Goal: Task Accomplishment & Management: Use online tool/utility

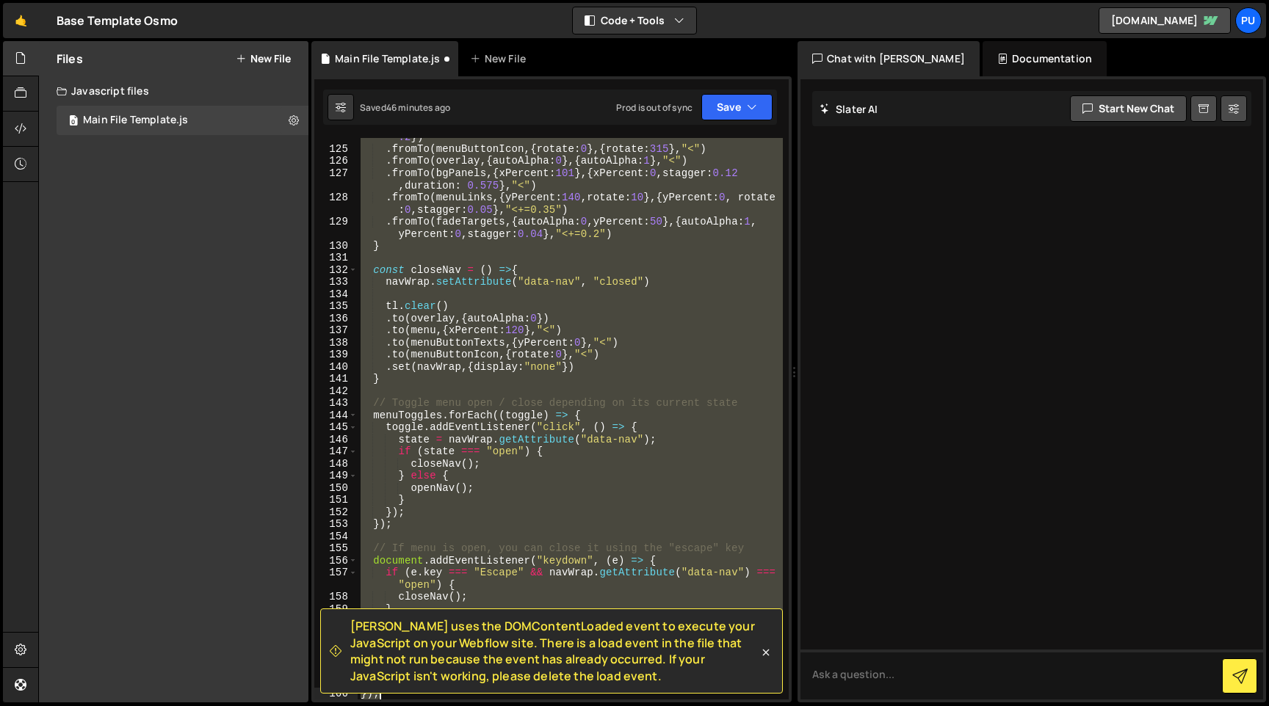
scroll to position [1631, 0]
drag, startPoint x: 363, startPoint y: 240, endPoint x: 822, endPoint y: 706, distance: 653.7
click at [822, 706] on div "Hold on a sec... Are you certain you wish to leave this page? Any changes you'v…" at bounding box center [634, 353] width 1269 height 706
type textarea "initSideNavigationWipeEffect(); });"
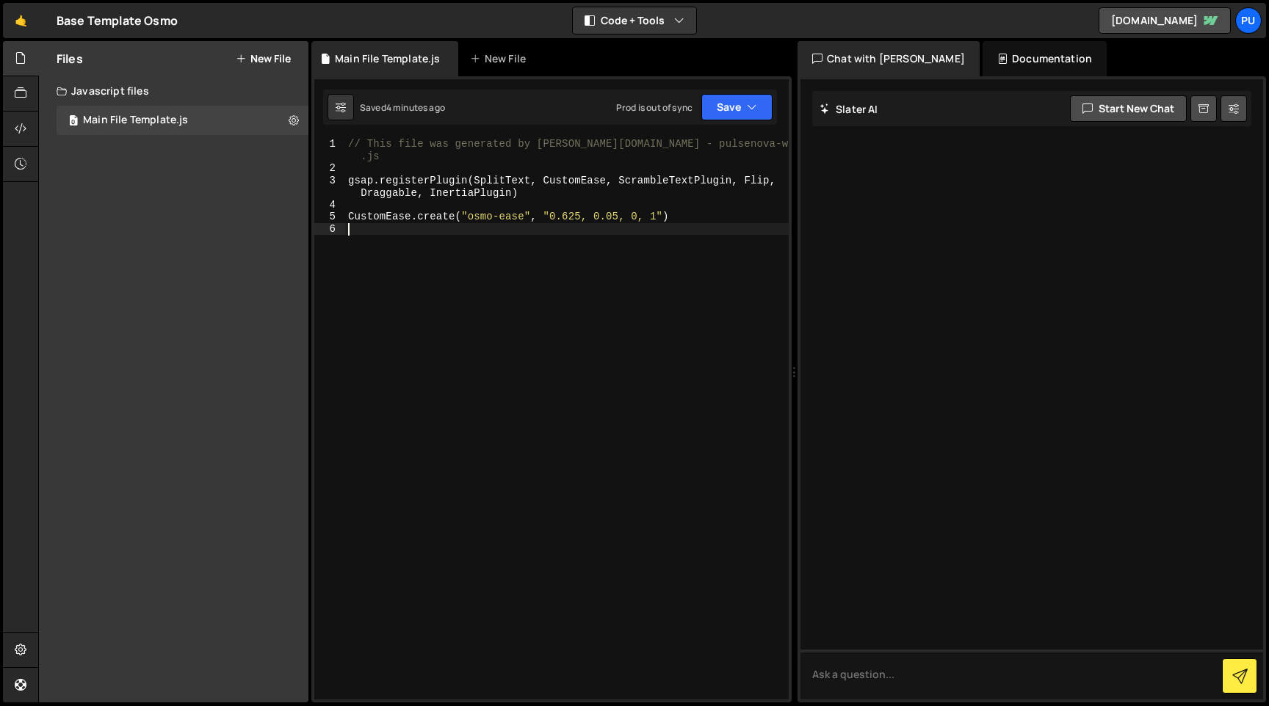
click at [463, 377] on div "// This file was generated by Slater.app - pulsenova-website-template .js gsap …" at bounding box center [566, 437] width 443 height 598
click at [13, 102] on div at bounding box center [21, 93] width 36 height 35
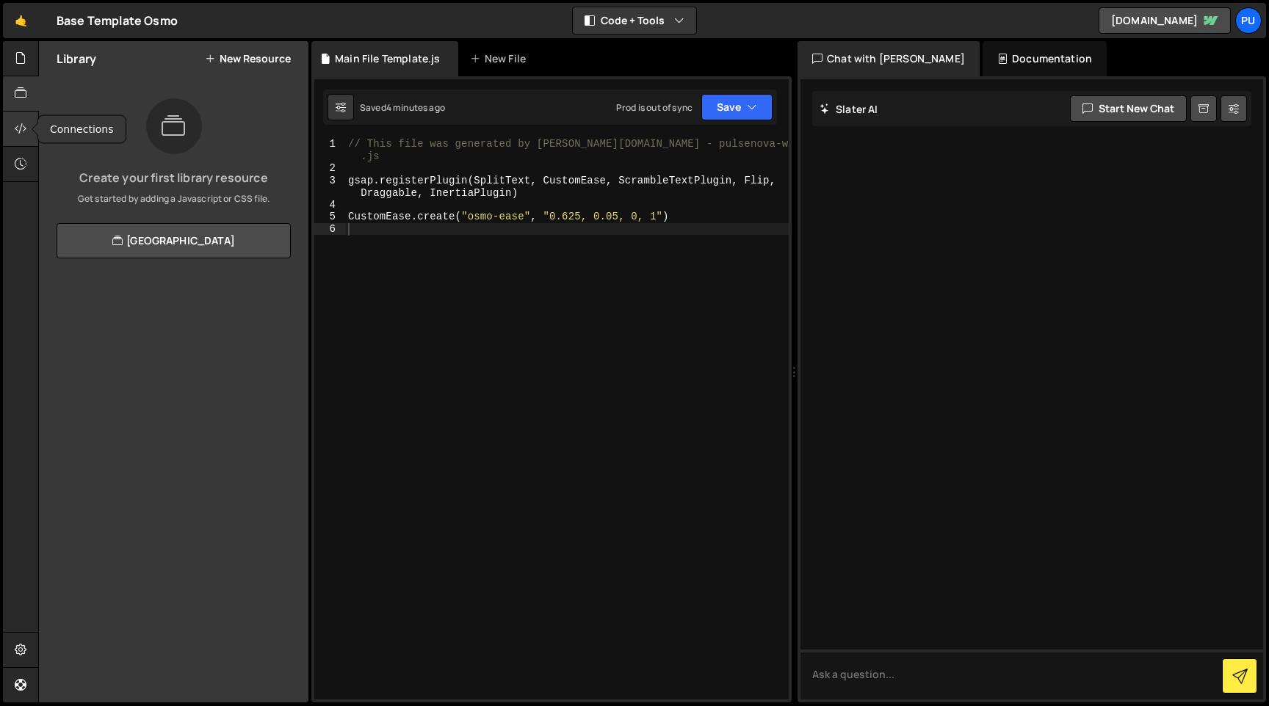
click at [18, 135] on icon at bounding box center [21, 128] width 12 height 16
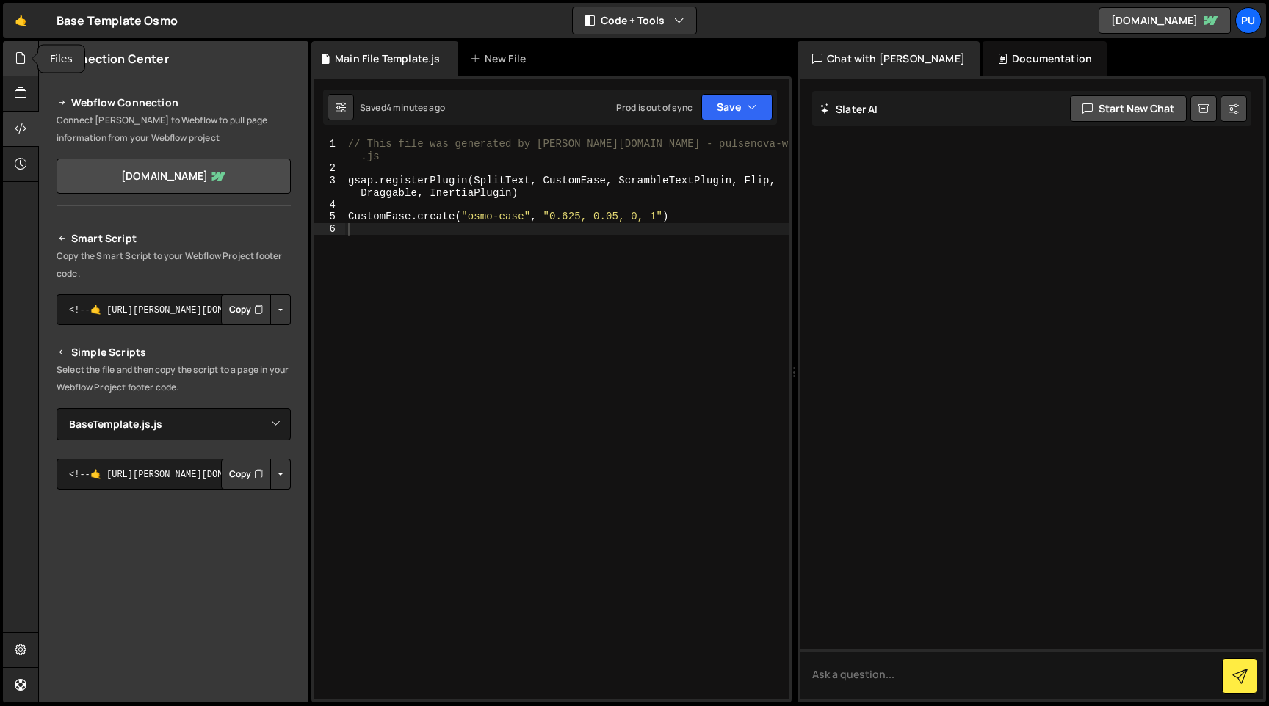
click at [22, 57] on icon at bounding box center [21, 58] width 12 height 16
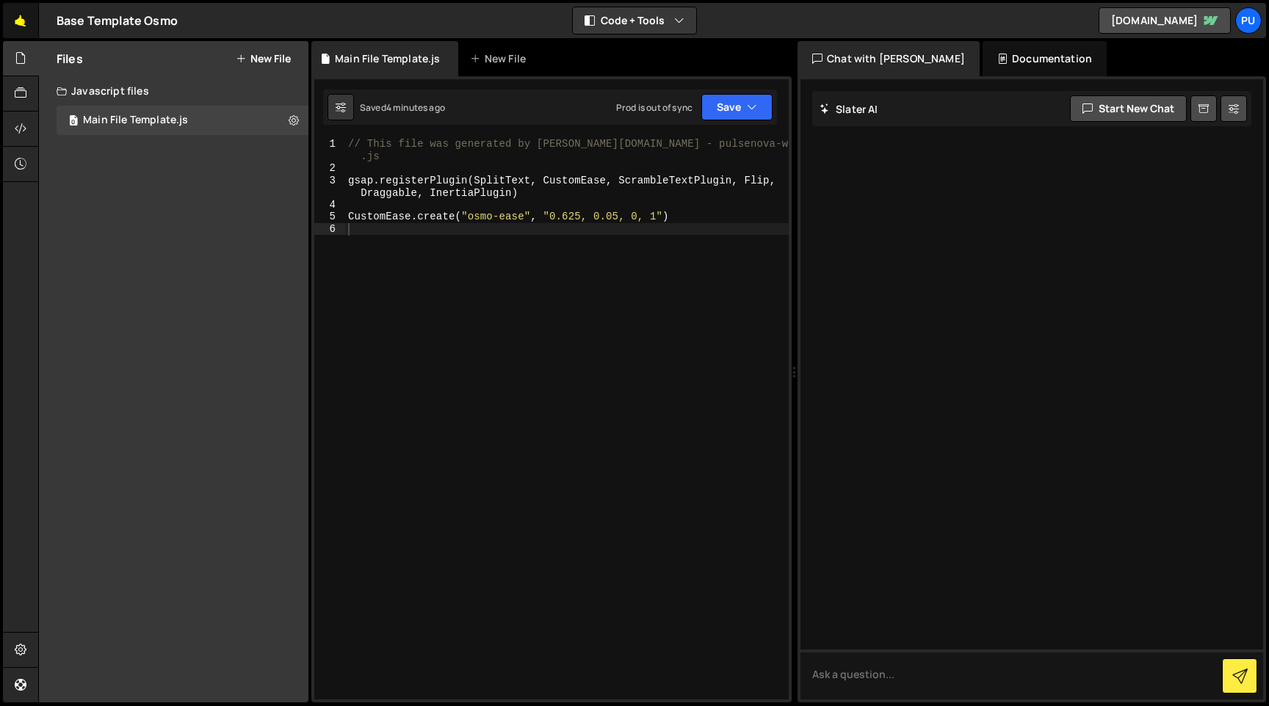
click at [14, 12] on link "🤙" at bounding box center [21, 20] width 36 height 35
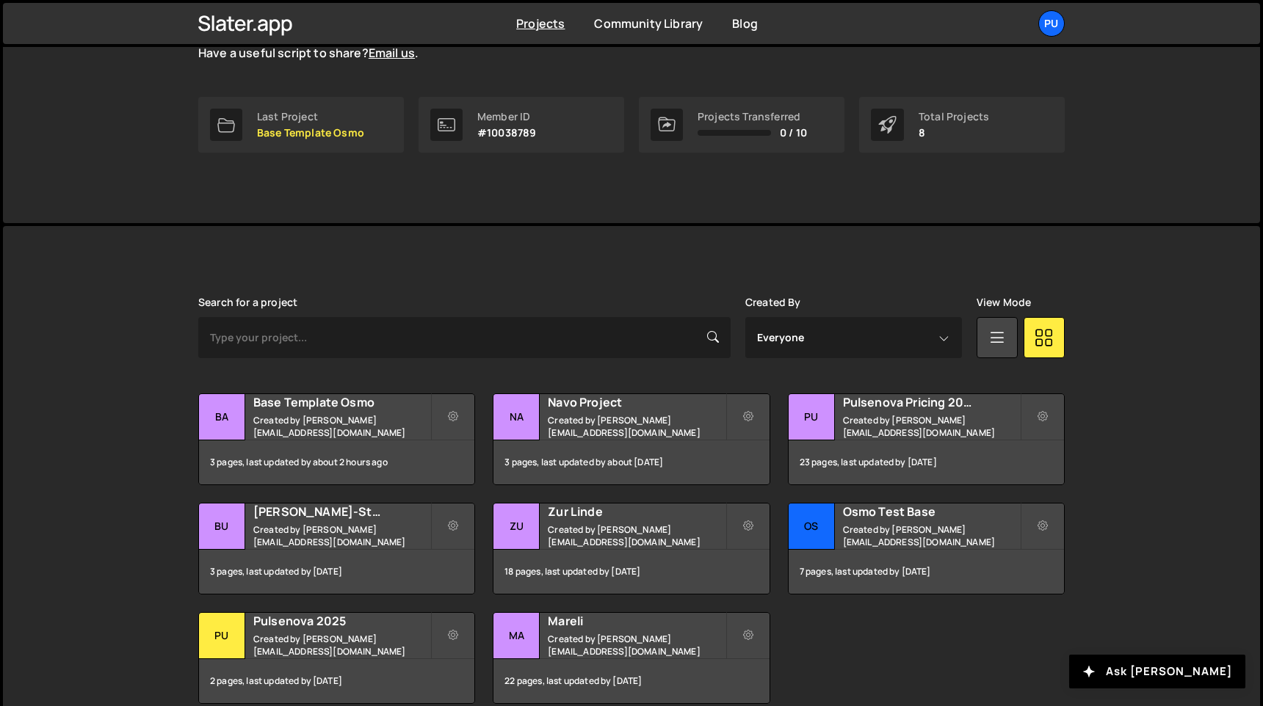
scroll to position [268, 0]
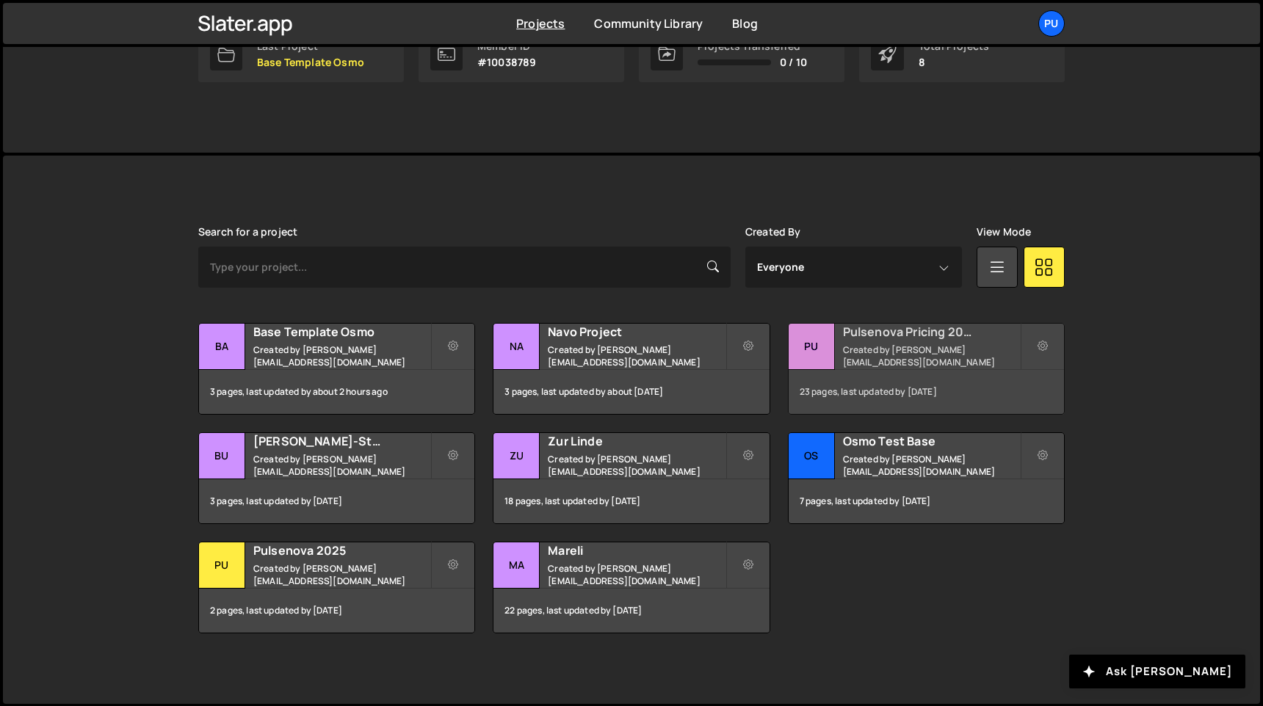
click at [902, 355] on small "Created by johannes@pulsenova.io" at bounding box center [931, 356] width 177 height 25
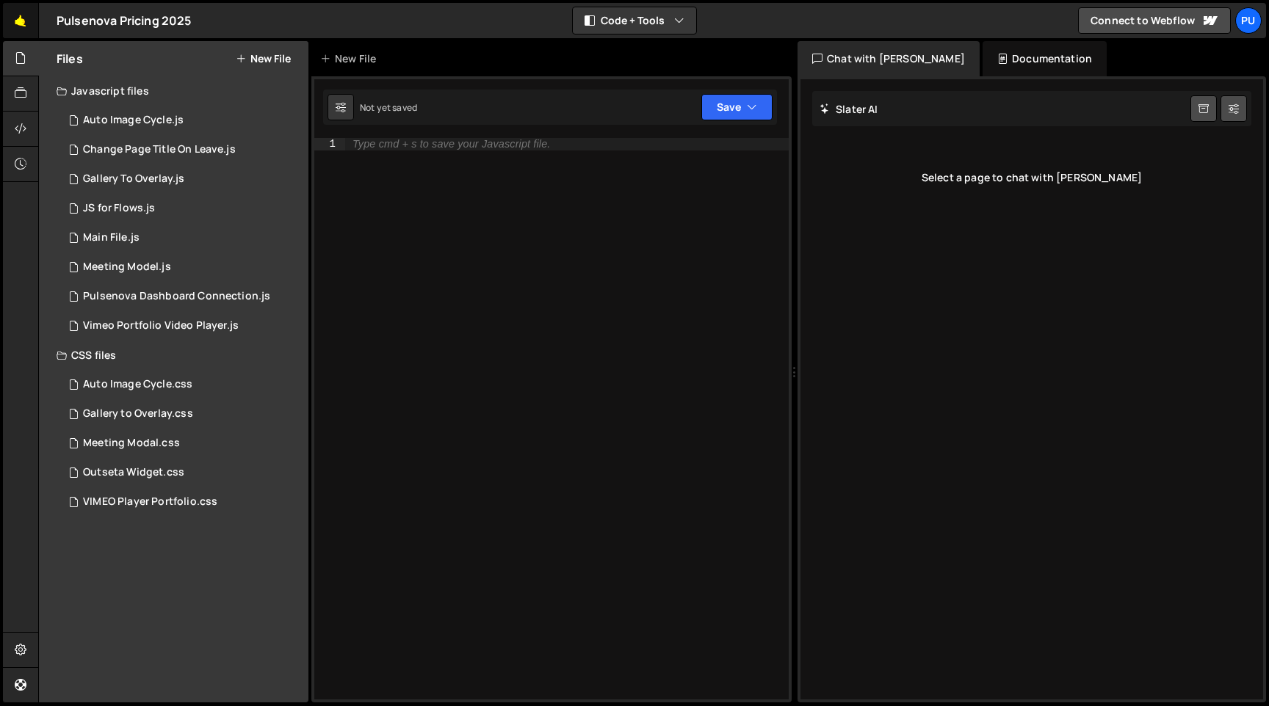
click at [11, 24] on link "🤙" at bounding box center [21, 20] width 36 height 35
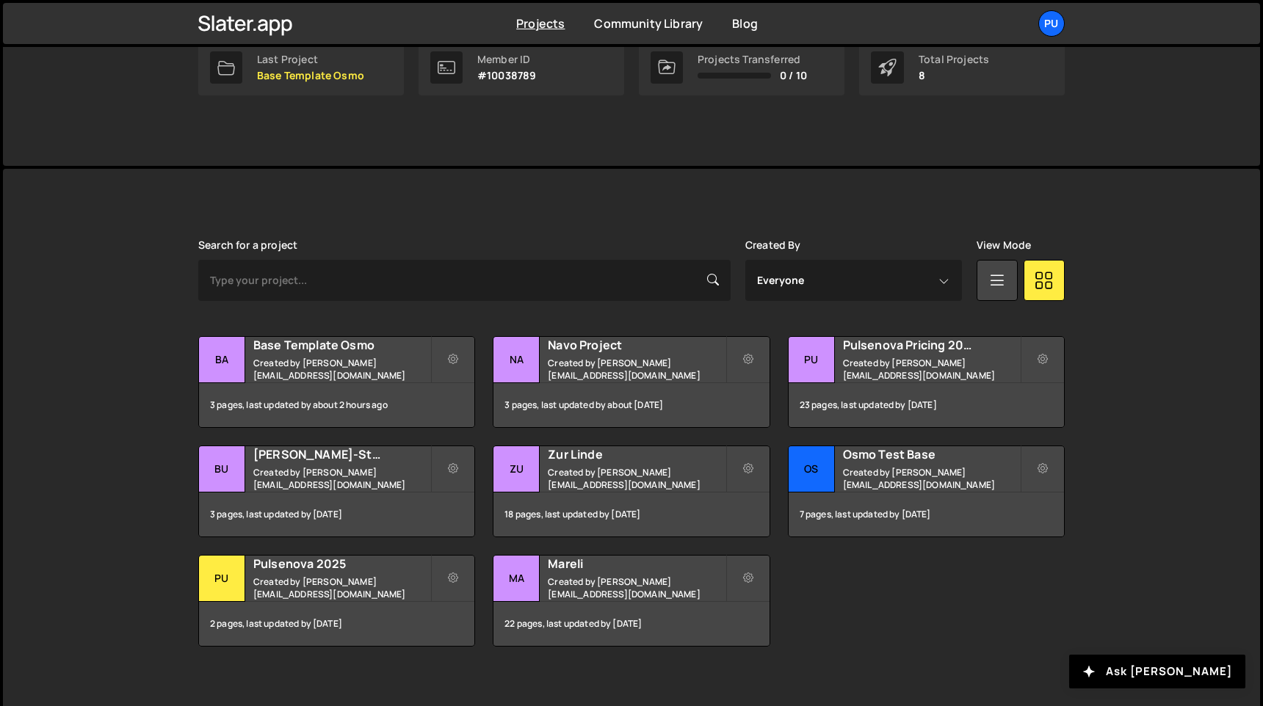
scroll to position [268, 0]
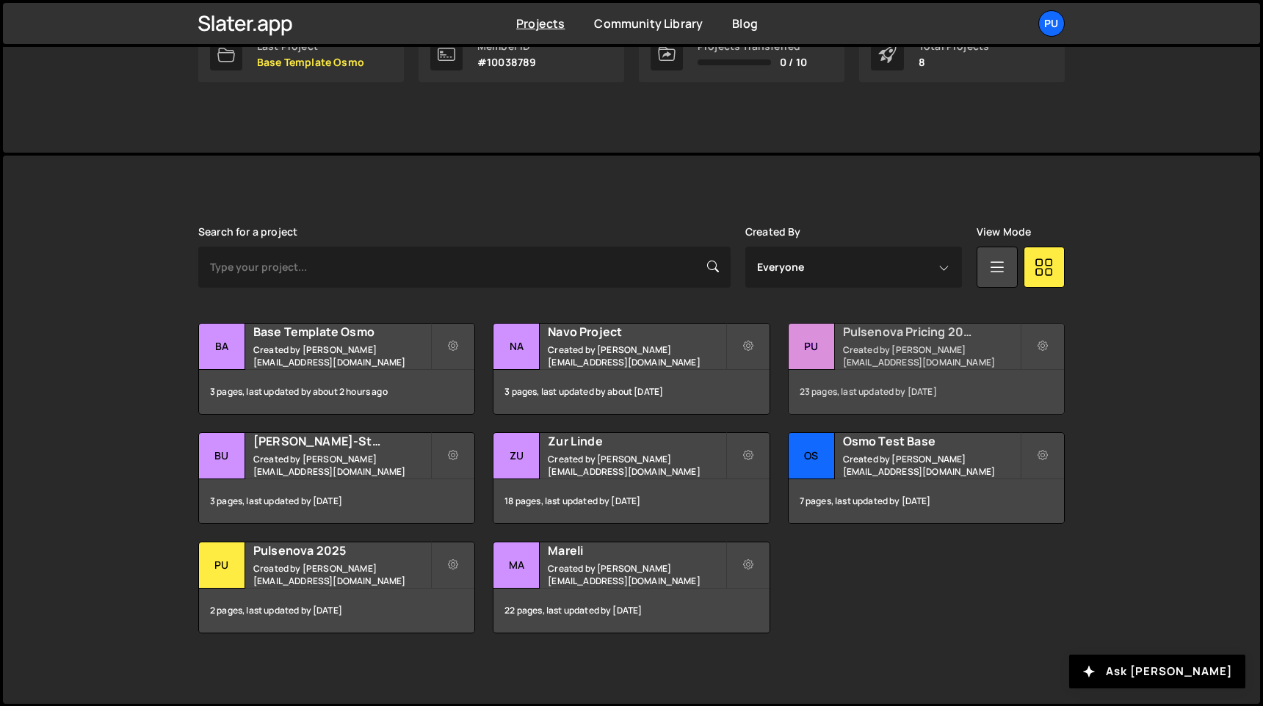
click at [897, 340] on h2 "Pulsenova Pricing 2025" at bounding box center [931, 332] width 177 height 16
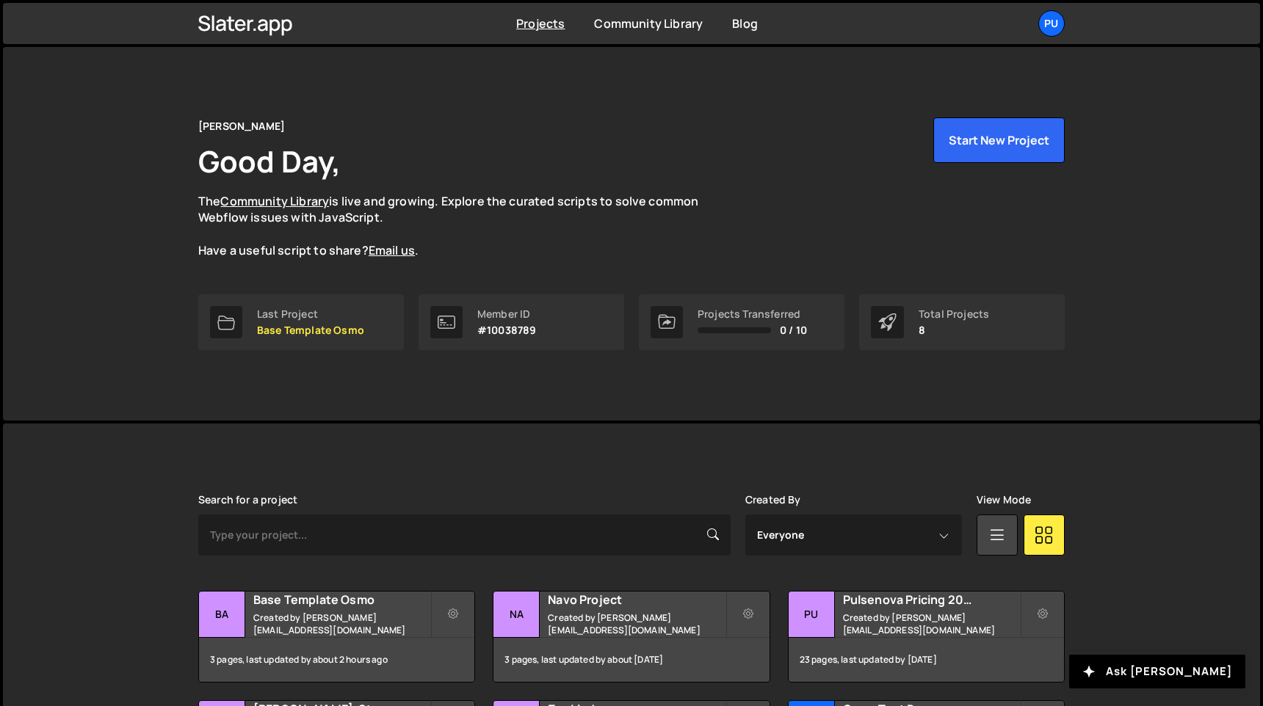
scroll to position [268, 0]
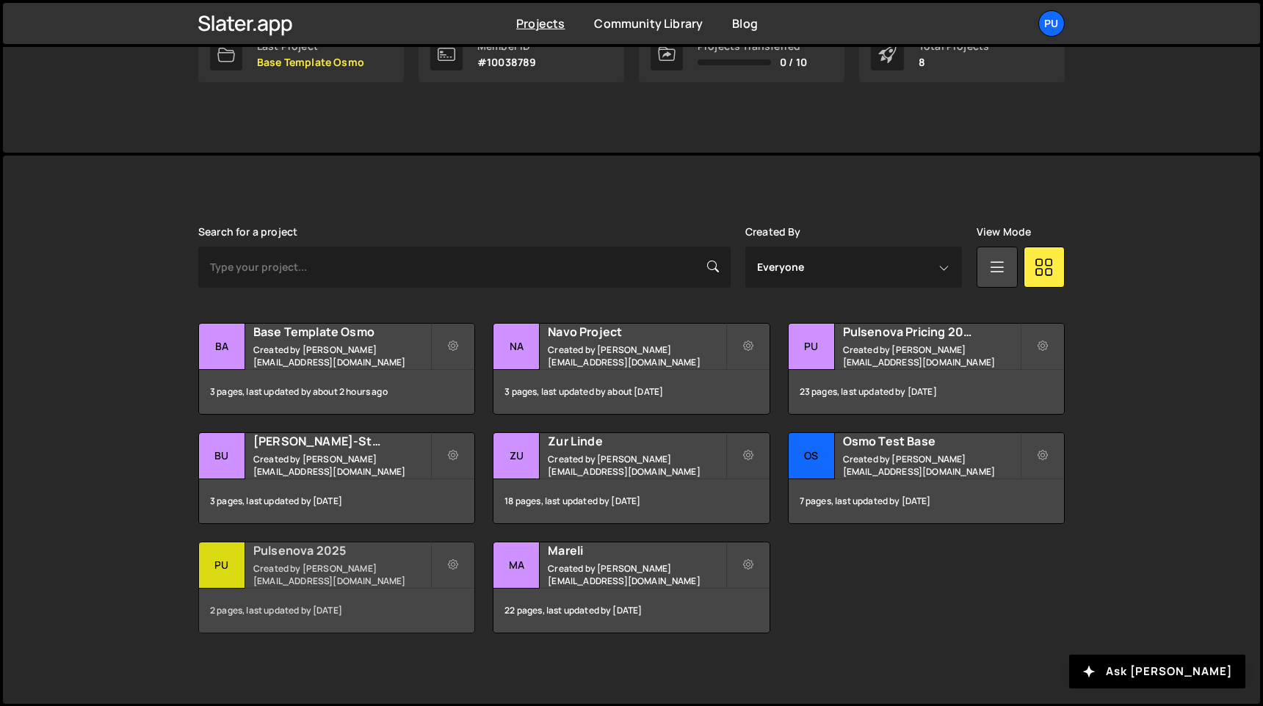
click at [369, 566] on div "Pulsenova 2025 Created by [PERSON_NAME][EMAIL_ADDRESS][DOMAIN_NAME]" at bounding box center [336, 566] width 275 height 46
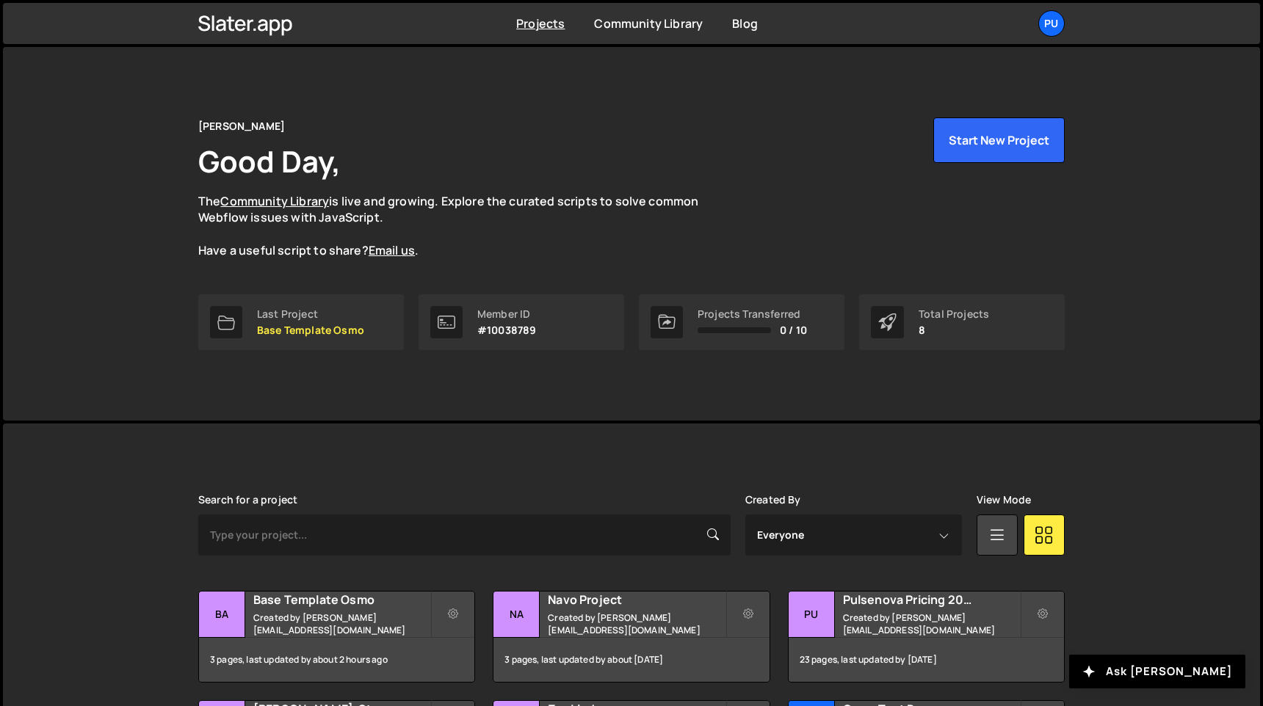
scroll to position [268, 0]
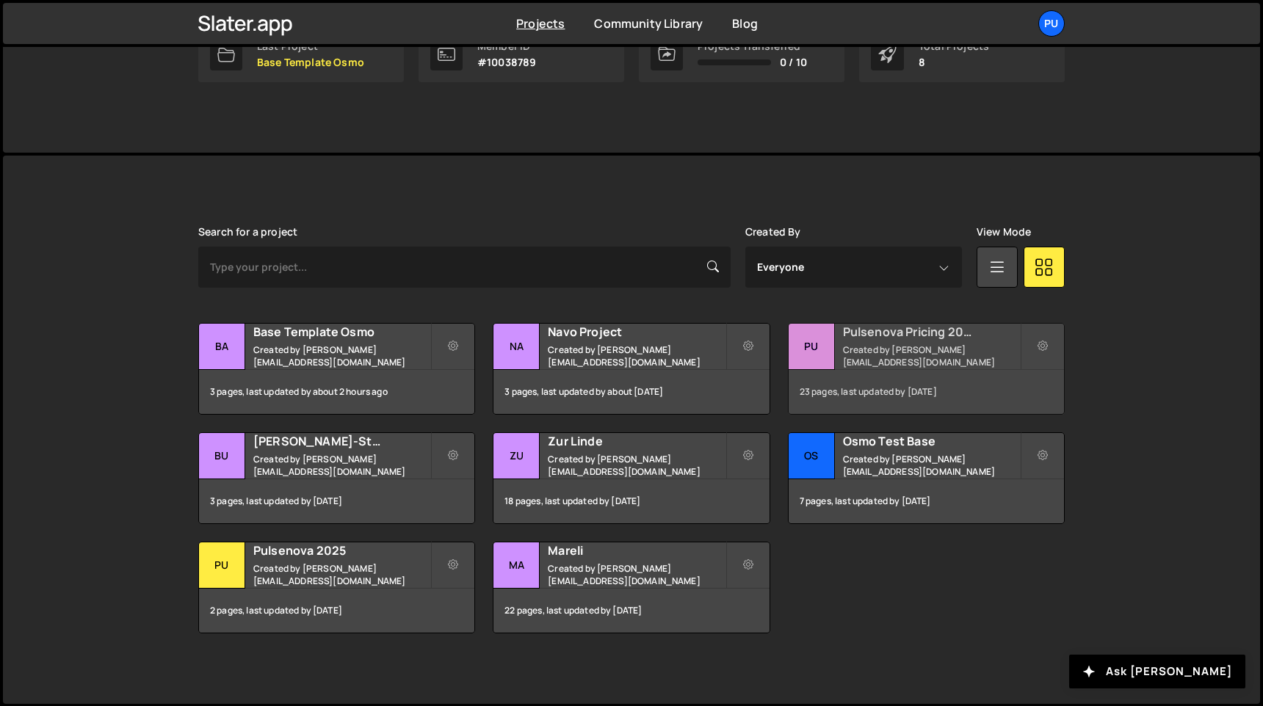
click at [855, 348] on div "Pulsenova Pricing 2025 Created by johannes@pulsenova.io" at bounding box center [926, 347] width 275 height 46
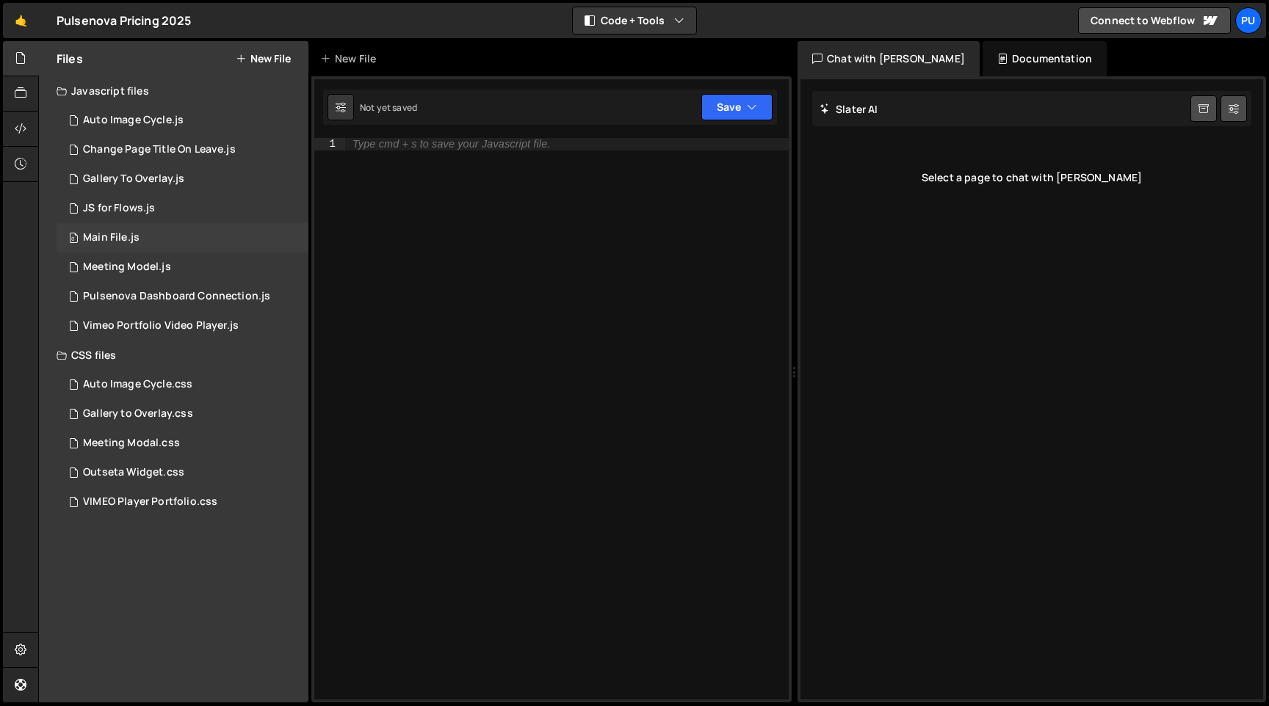
click at [162, 231] on div "0 Main File.js 0" at bounding box center [183, 237] width 252 height 29
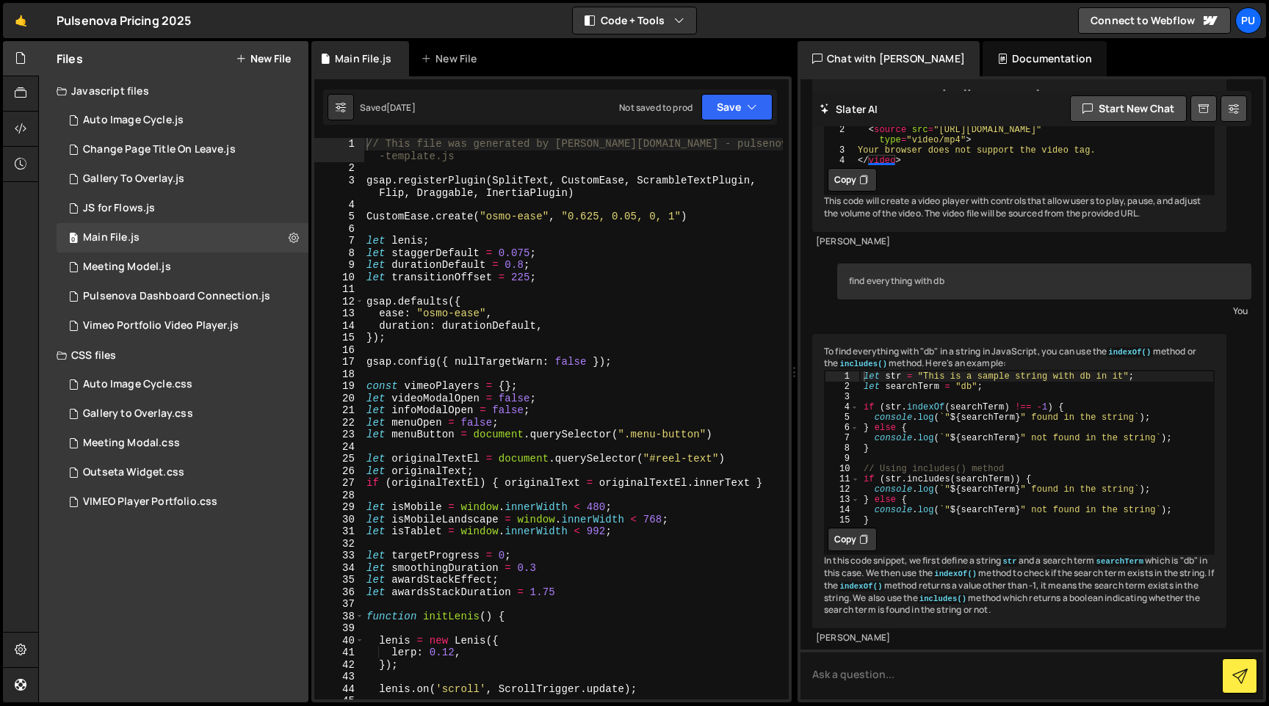
scroll to position [638, 0]
click at [595, 352] on div "// This file was generated by Slater.app - pulsenova-website -template.js gsap …" at bounding box center [572, 437] width 419 height 598
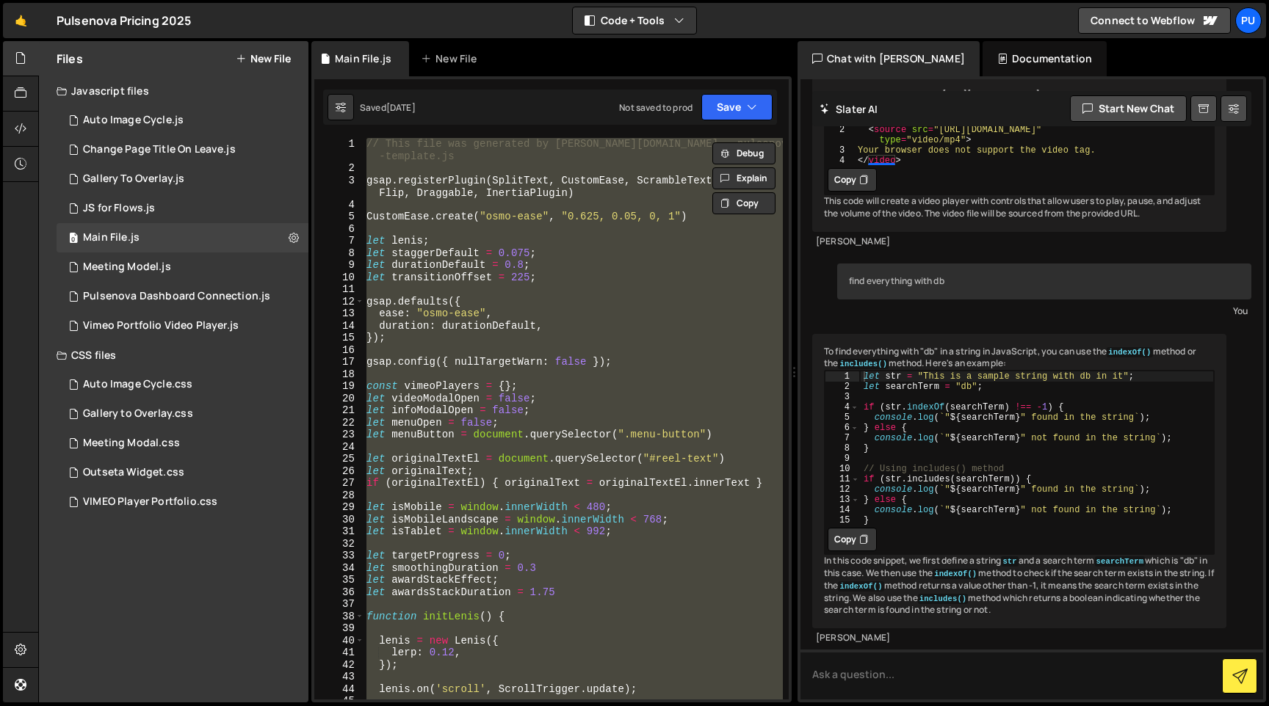
click at [583, 301] on div "// This file was generated by Slater.app - pulsenova-website -template.js gsap …" at bounding box center [572, 419] width 419 height 562
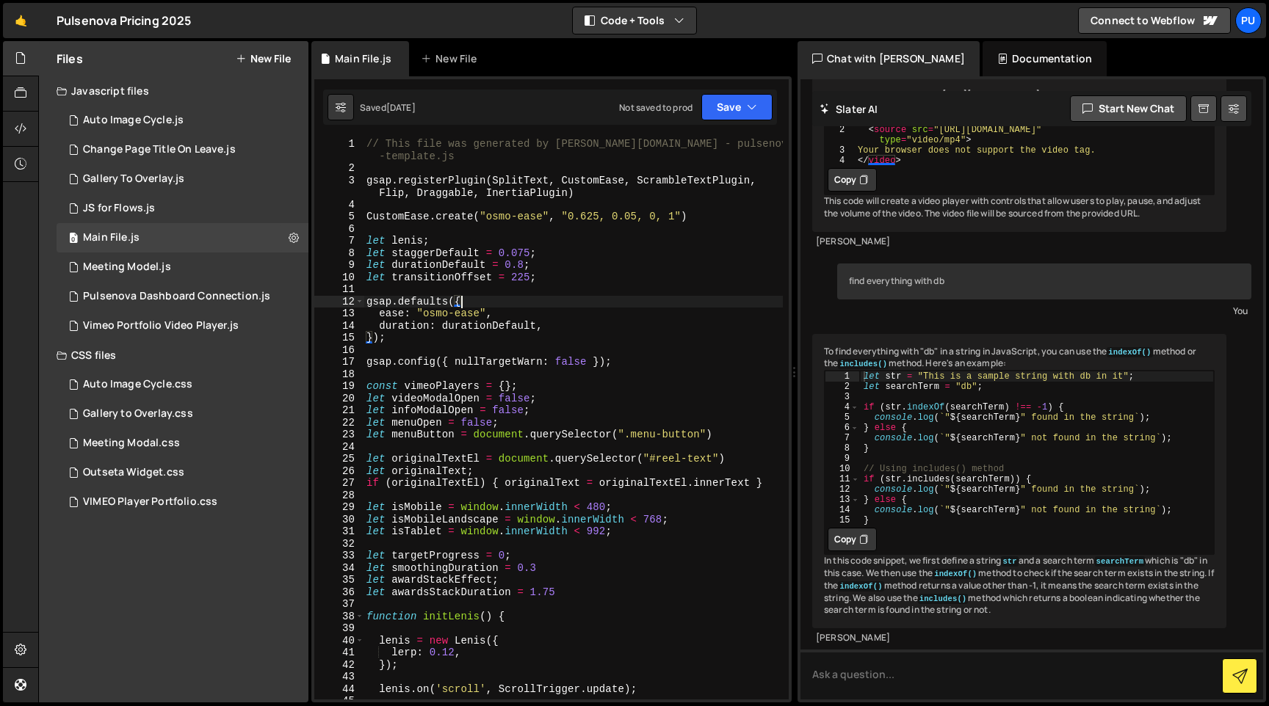
type textarea "});"
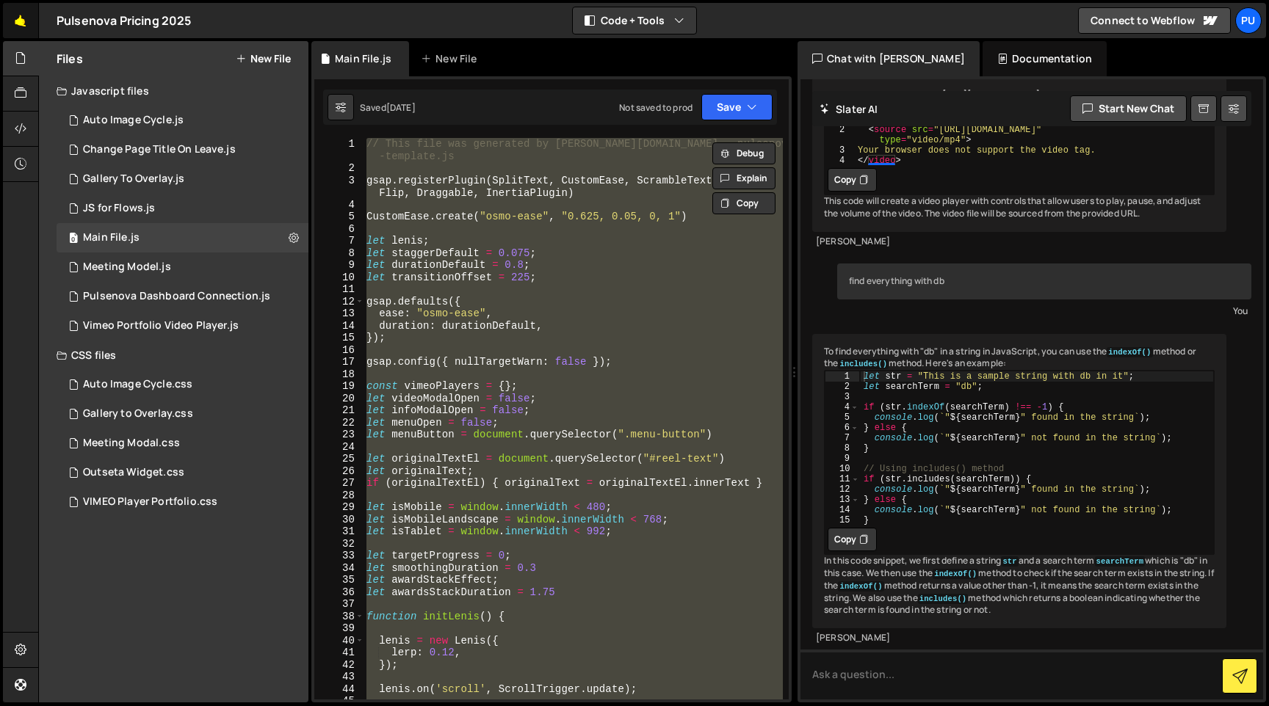
click at [30, 14] on link "🤙" at bounding box center [21, 20] width 36 height 35
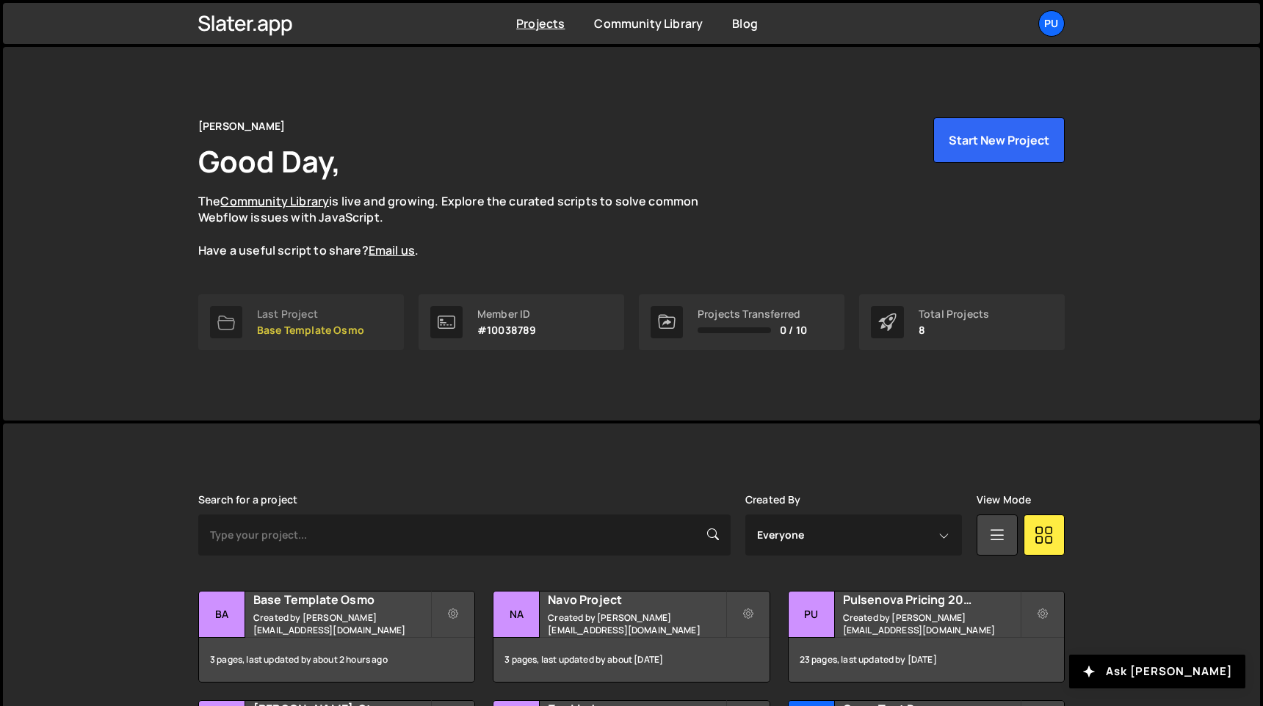
click at [312, 319] on div "Last Project" at bounding box center [310, 314] width 107 height 12
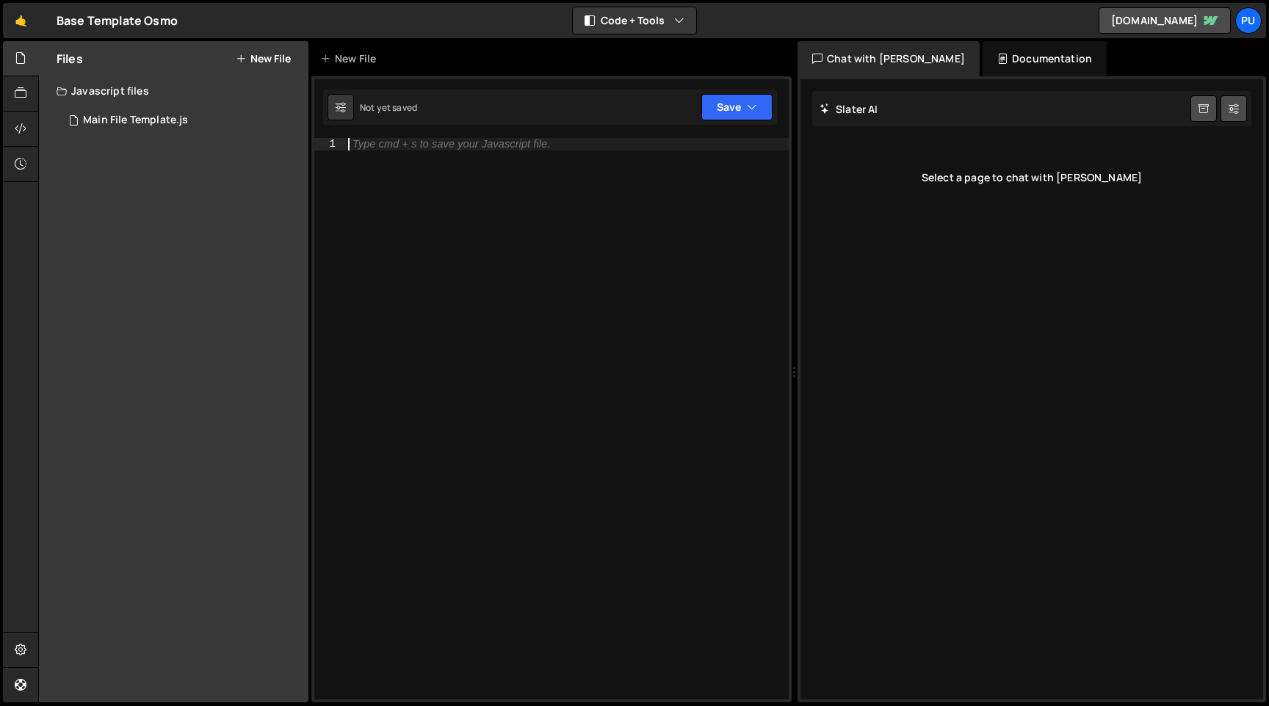
click at [487, 192] on div "Type cmd + s to save your Javascript file." at bounding box center [566, 431] width 443 height 586
click at [162, 119] on div "Main File Template.js" at bounding box center [135, 120] width 105 height 13
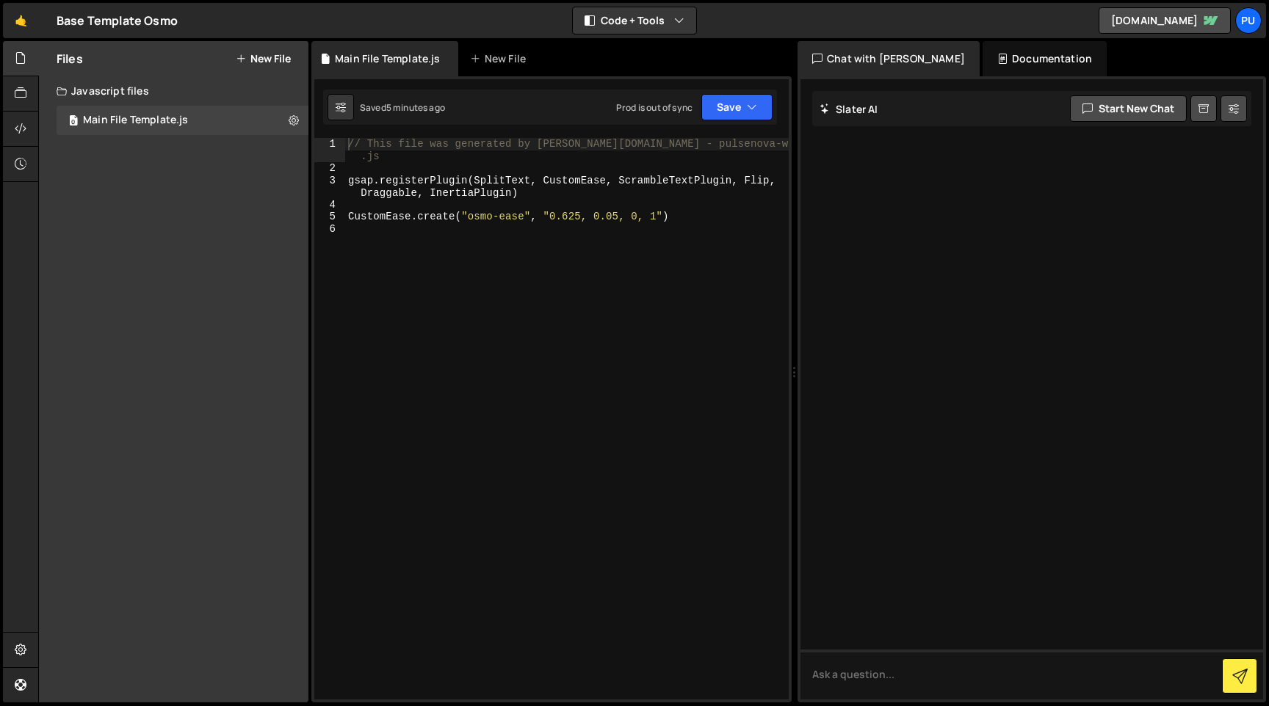
click at [473, 253] on div "// This file was generated by [PERSON_NAME][DOMAIN_NAME] - pulsenova-website-te…" at bounding box center [566, 437] width 443 height 598
type textarea "CustomEase.create("osmo-ease", "0.625, 0.05, 0, 1")"
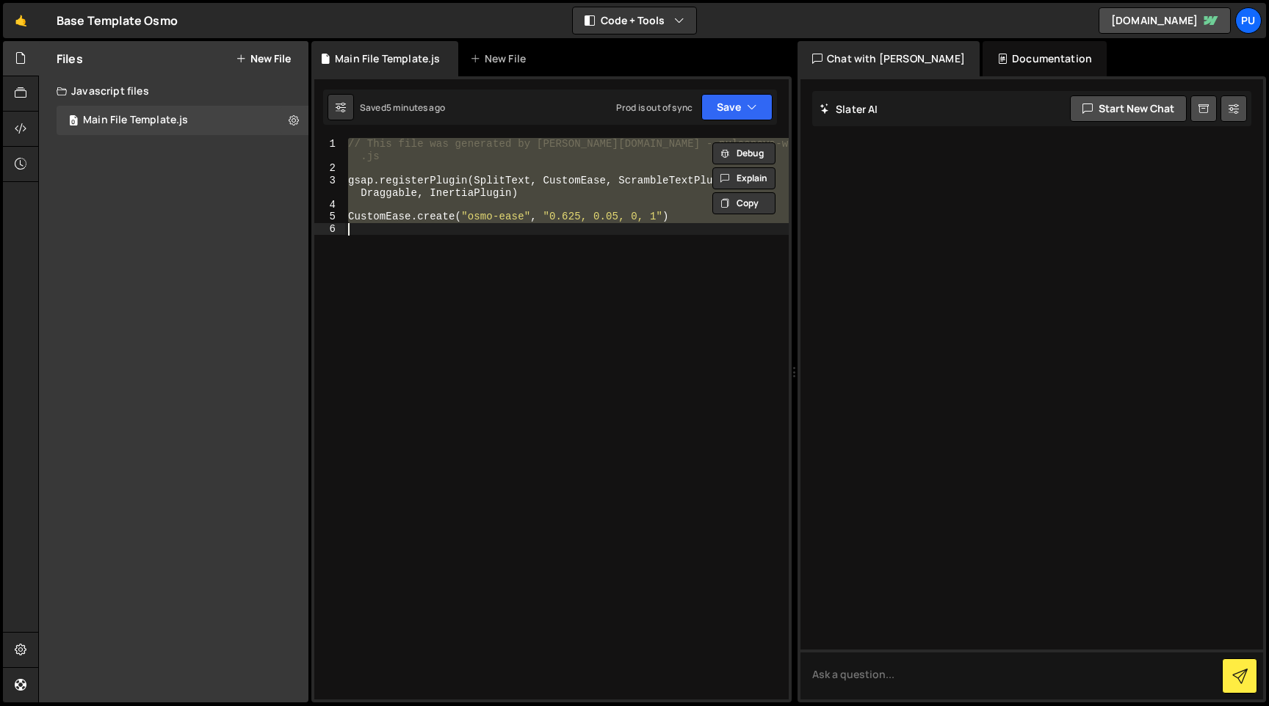
paste textarea
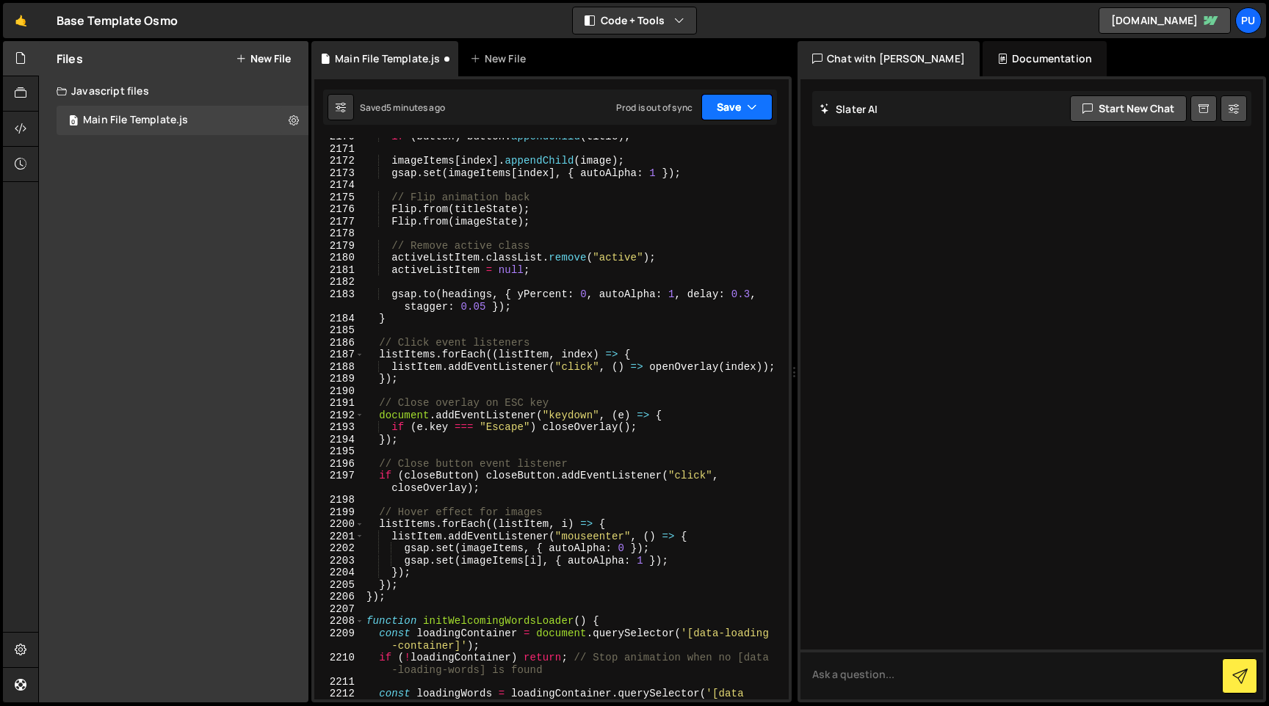
click at [720, 100] on button "Save" at bounding box center [736, 107] width 71 height 26
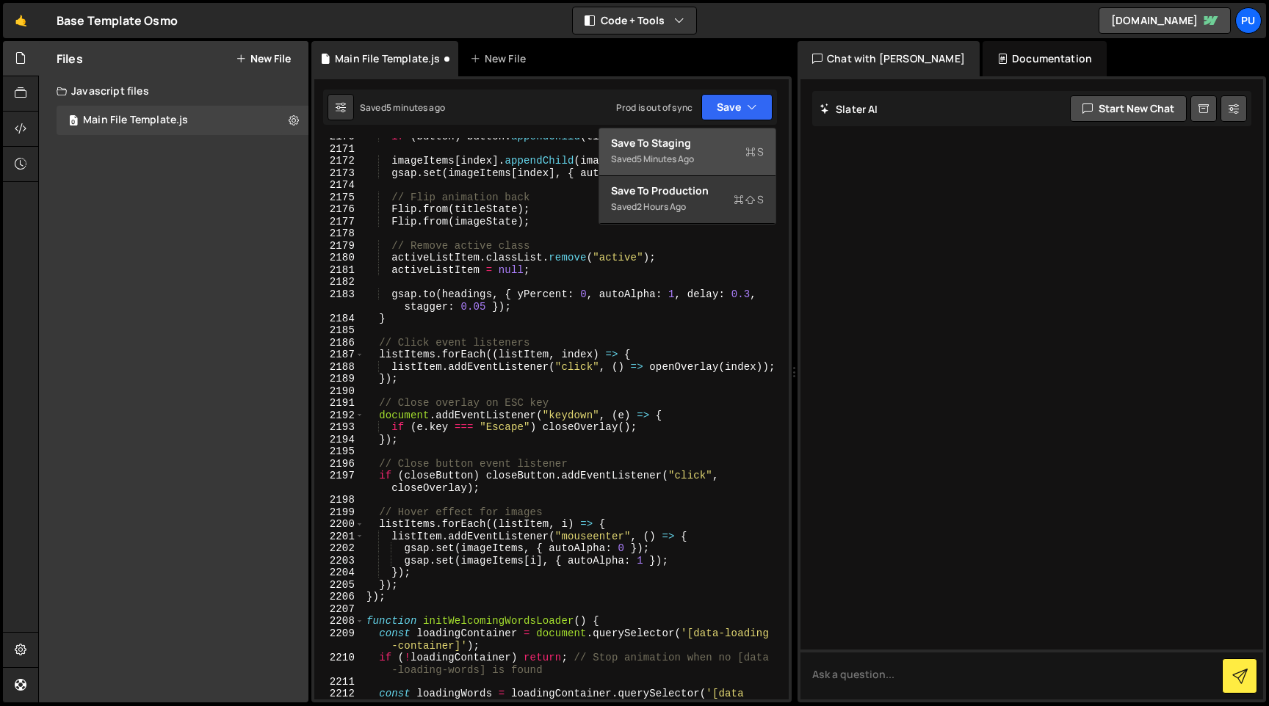
click at [699, 142] on div "Save to Staging S" at bounding box center [687, 143] width 153 height 15
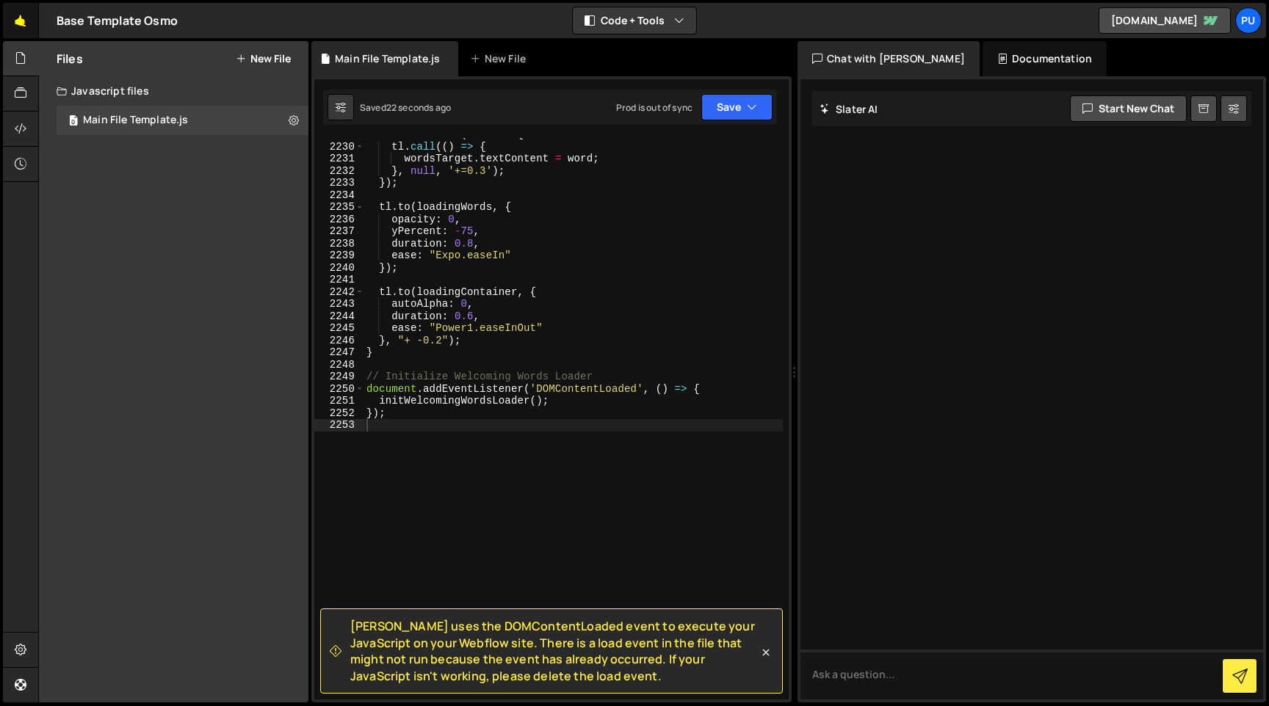
click at [23, 27] on link "🤙" at bounding box center [21, 20] width 36 height 35
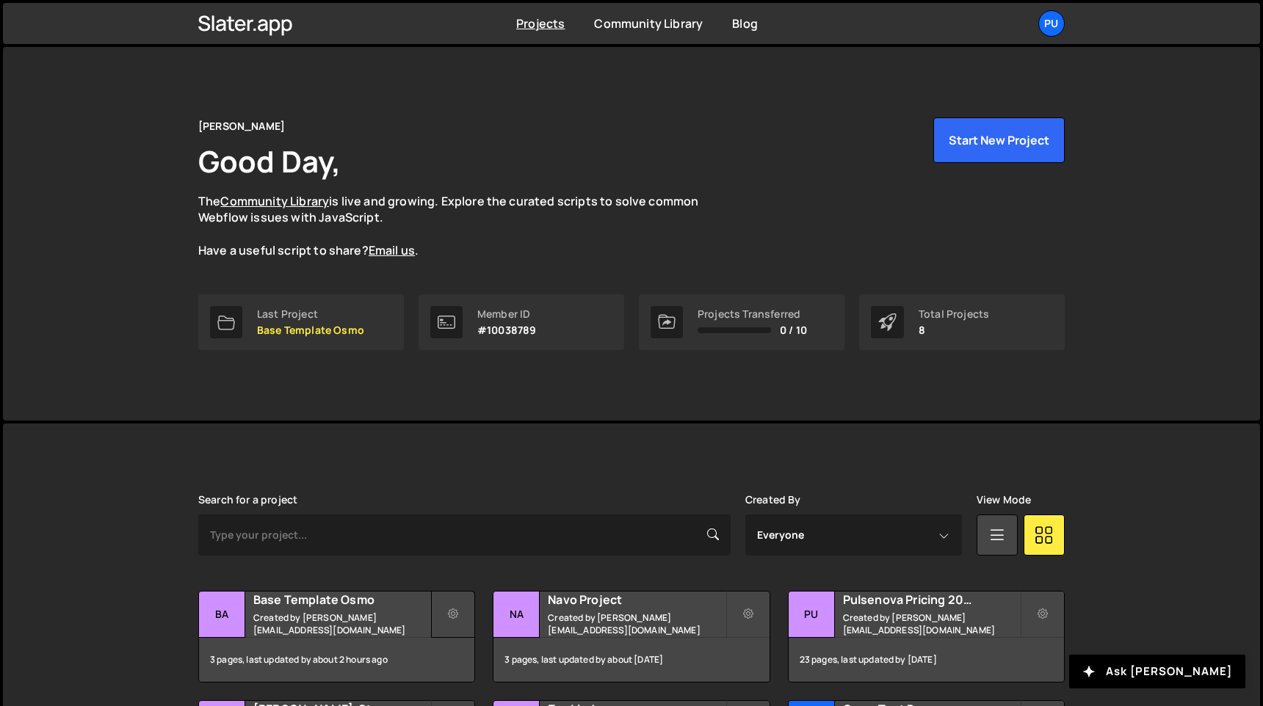
click at [451, 612] on icon at bounding box center [453, 614] width 10 height 15
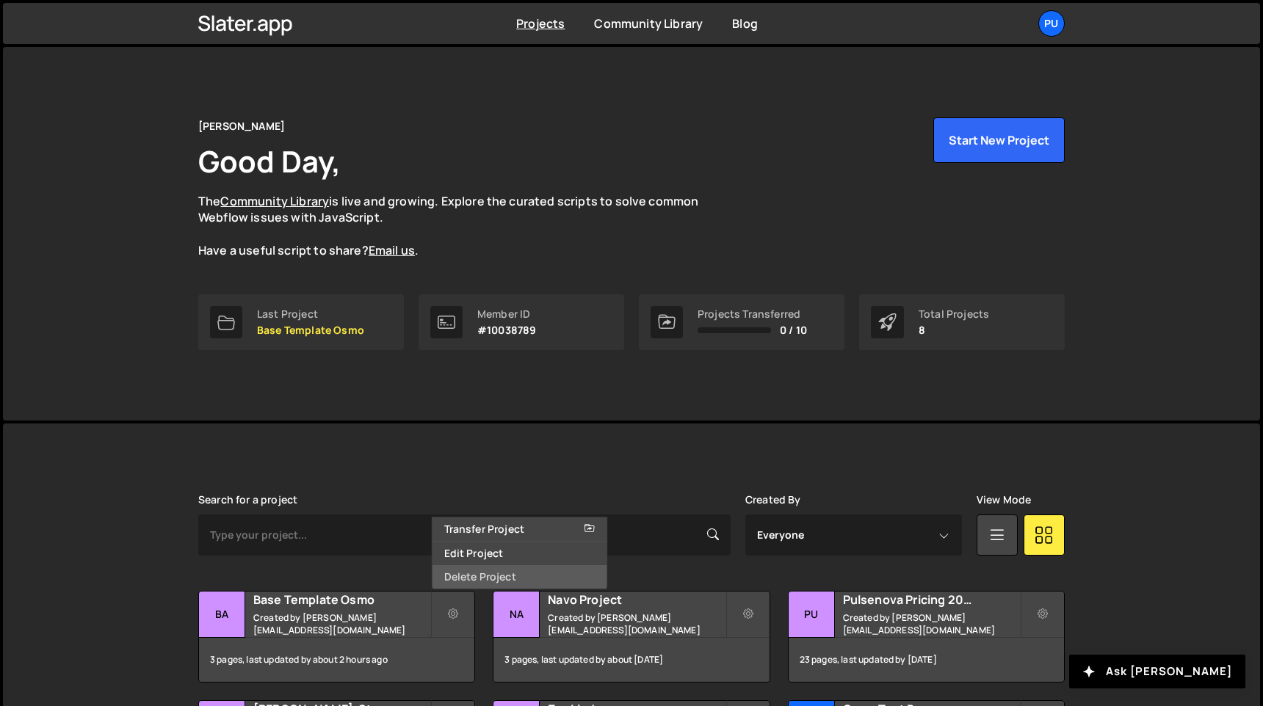
click at [488, 578] on link "Delete Project" at bounding box center [519, 576] width 175 height 23
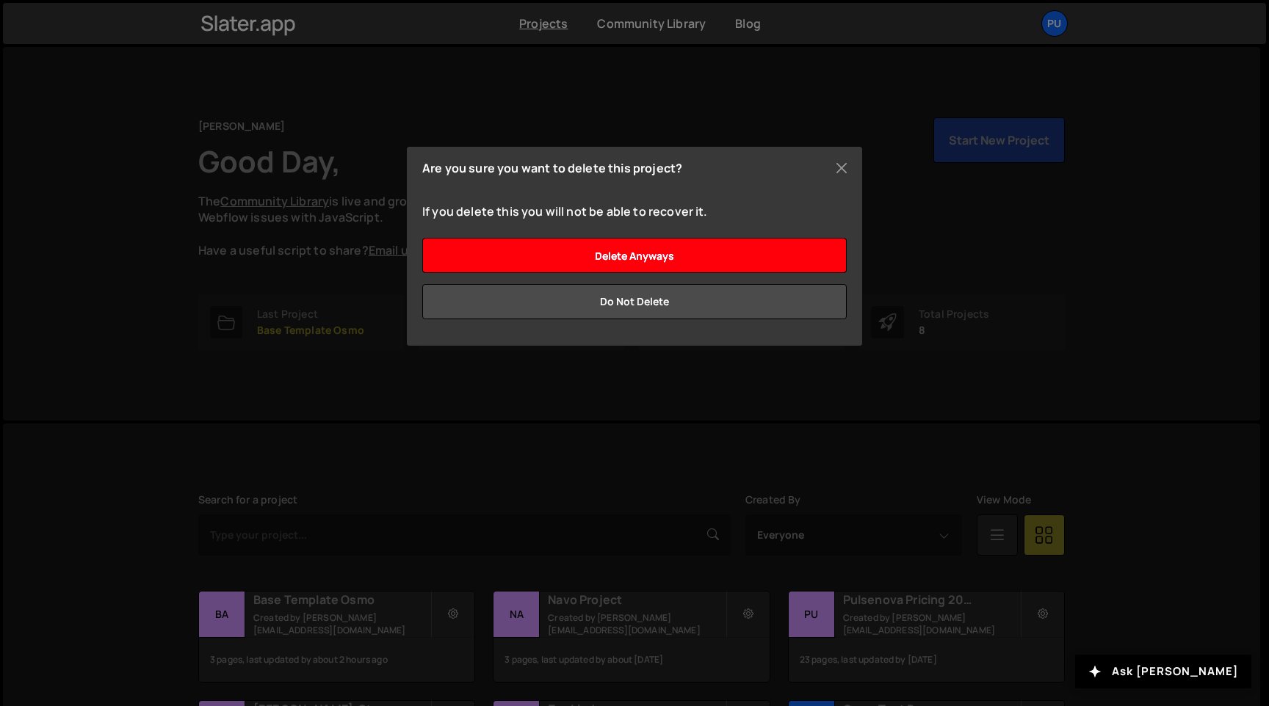
click at [740, 251] on input "Delete anyways" at bounding box center [634, 255] width 424 height 35
